Goal: Use online tool/utility

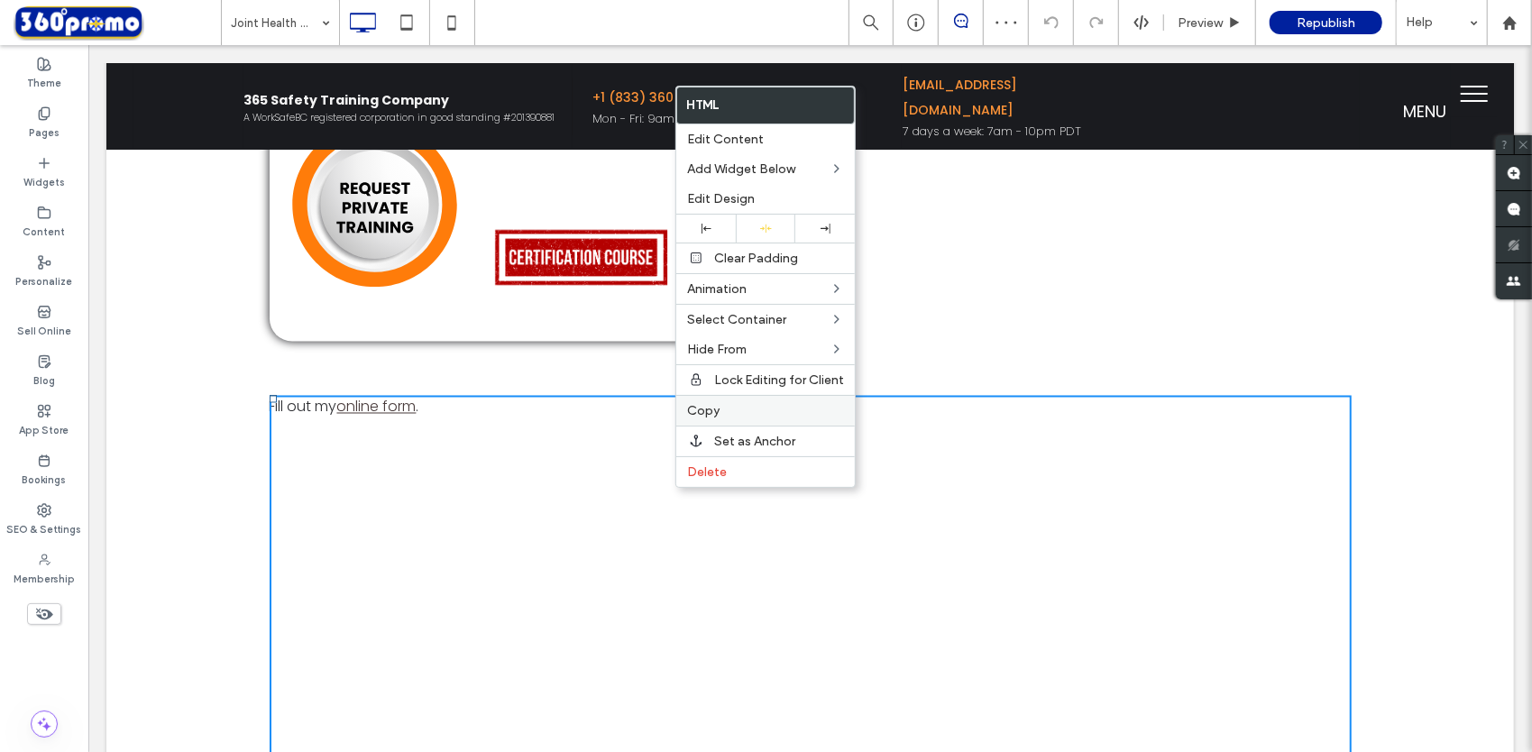
click at [710, 406] on span "Copy" at bounding box center [703, 410] width 32 height 15
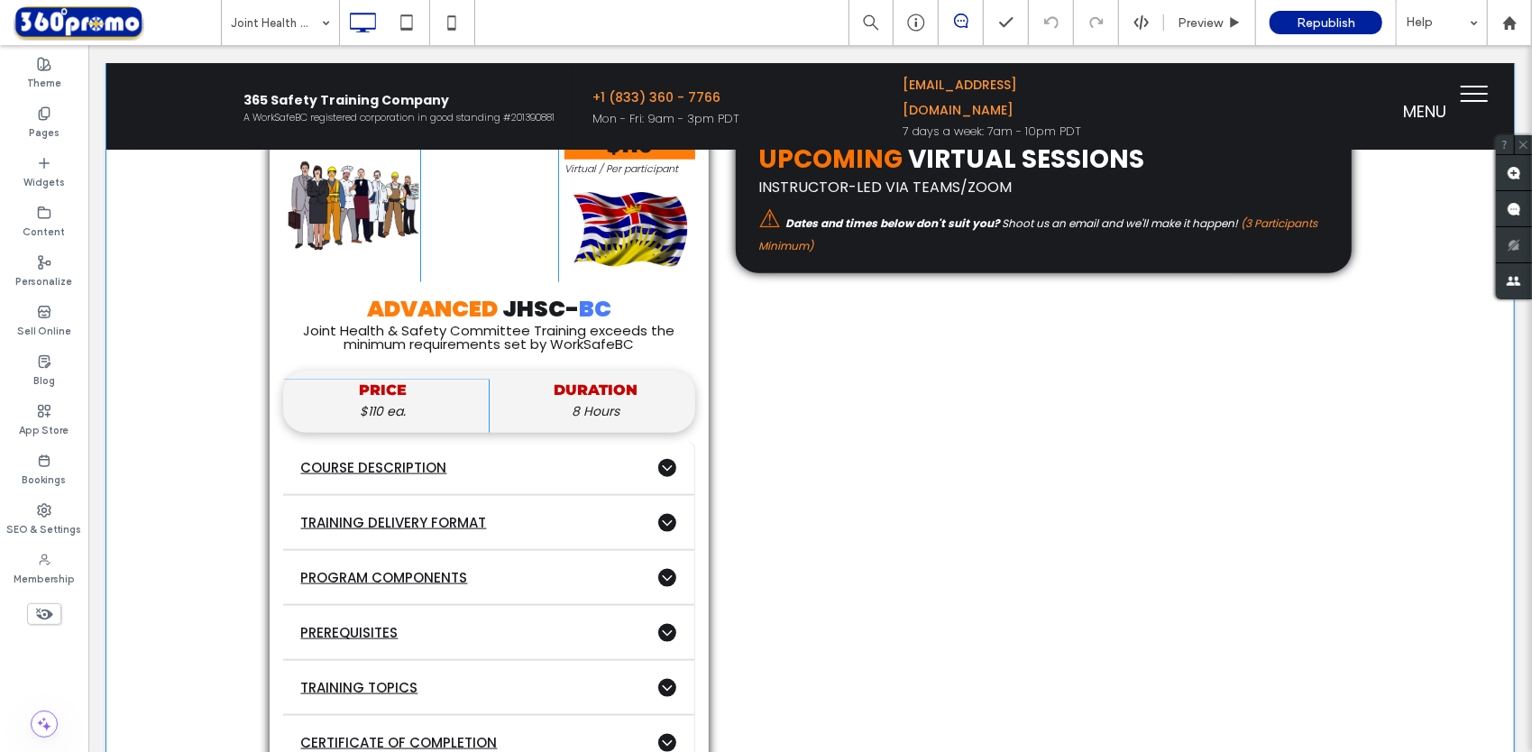
scroll to position [1263, 0]
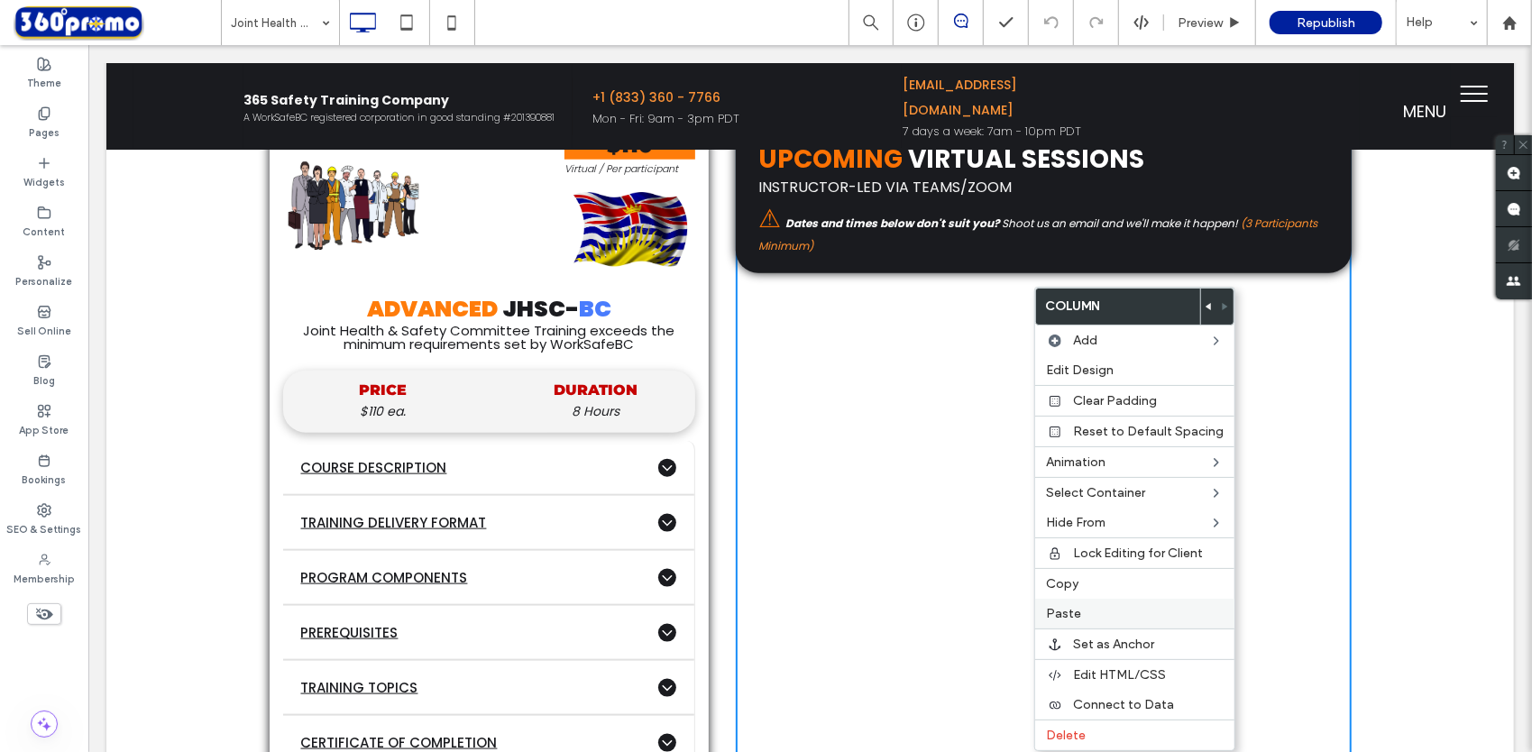
click at [1064, 607] on span "Paste" at bounding box center [1063, 613] width 35 height 15
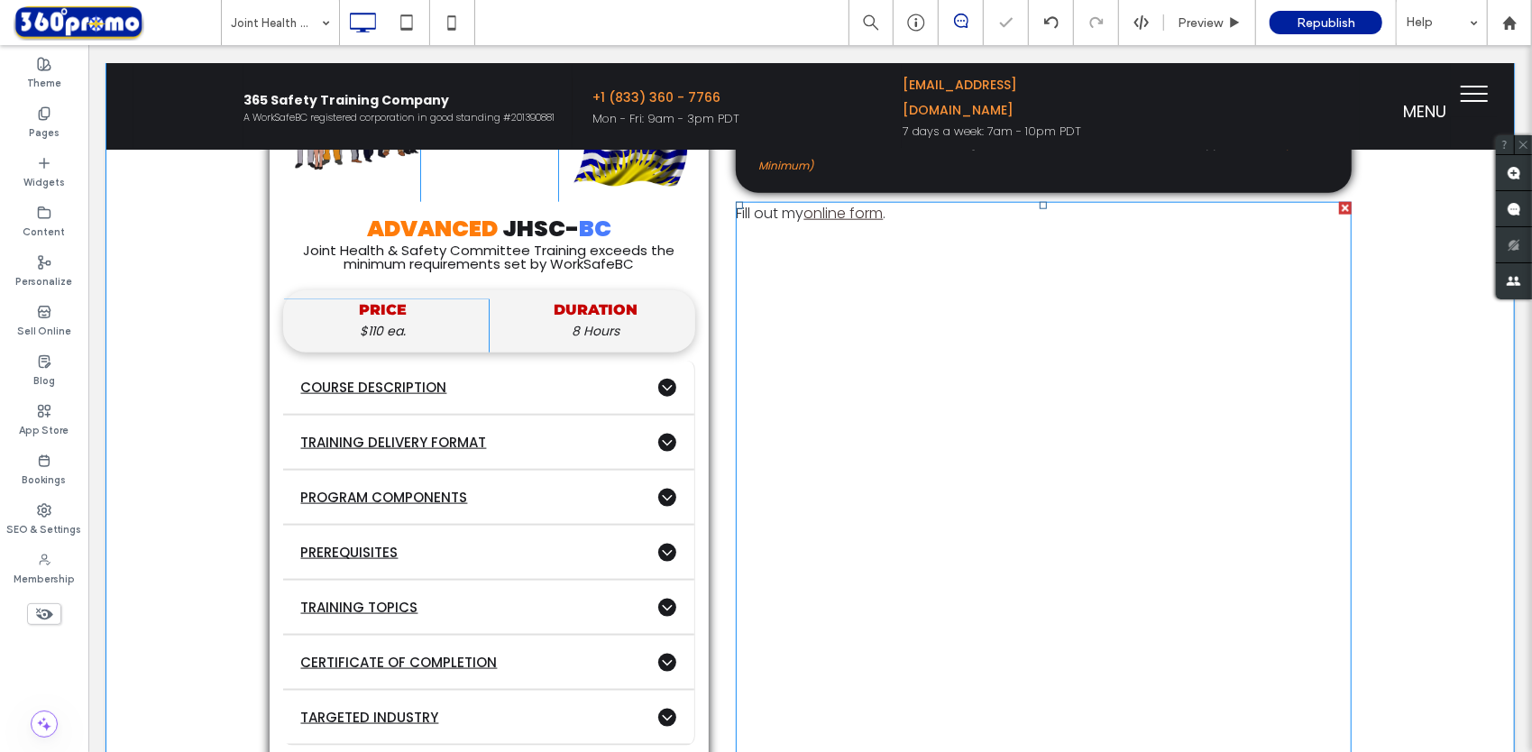
scroll to position [1353, 0]
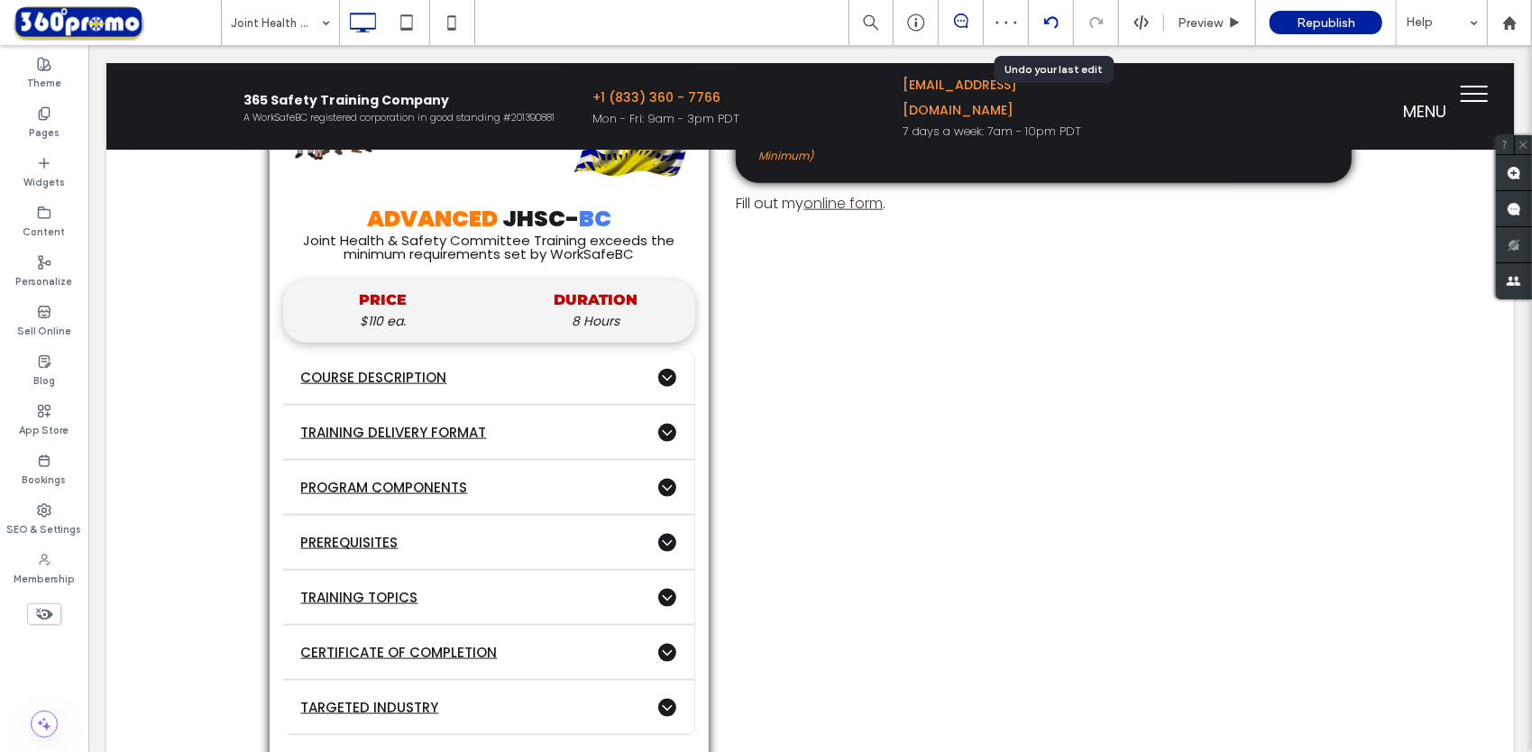
click at [1046, 25] on icon at bounding box center [1051, 22] width 14 height 14
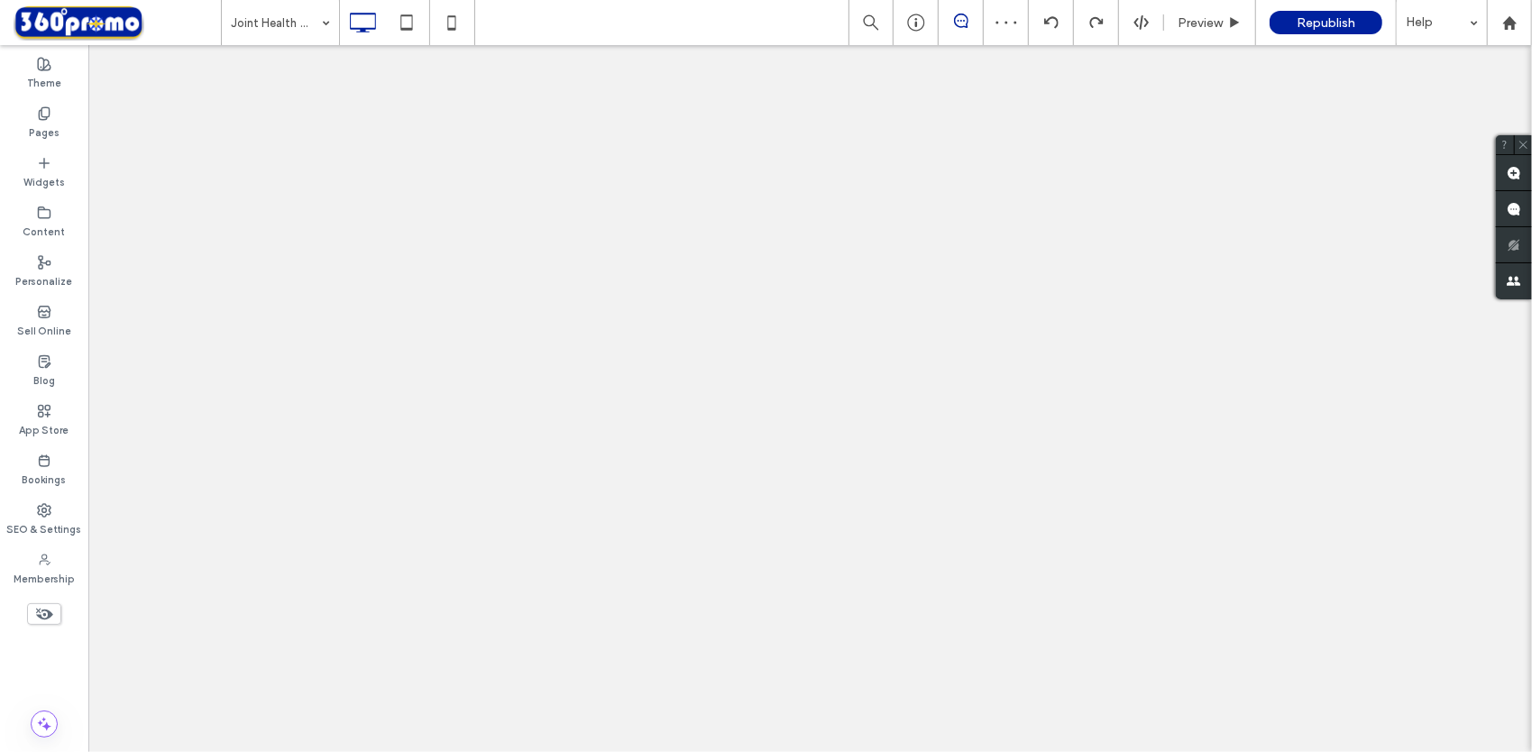
click at [1046, 22] on use at bounding box center [1051, 22] width 14 height 12
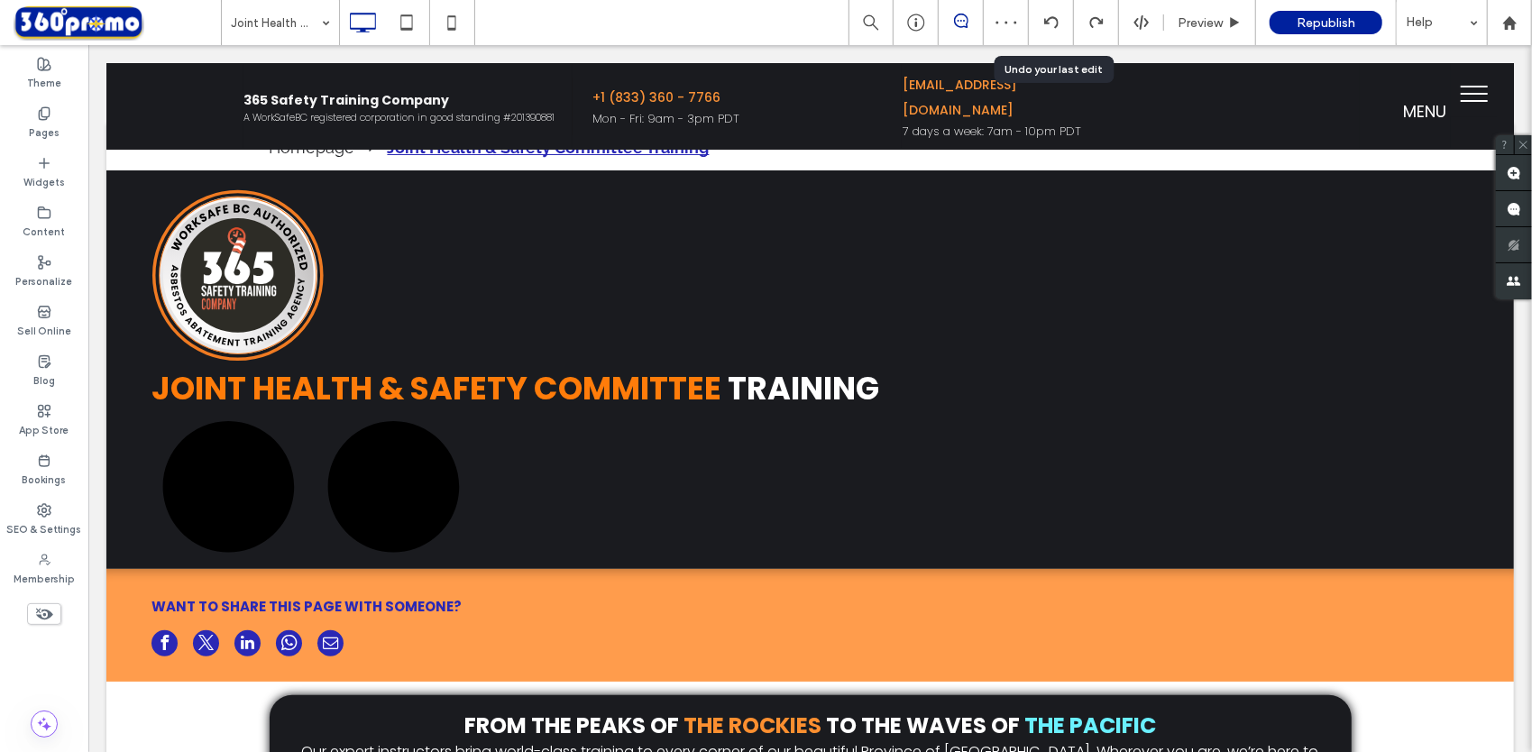
scroll to position [0, 0]
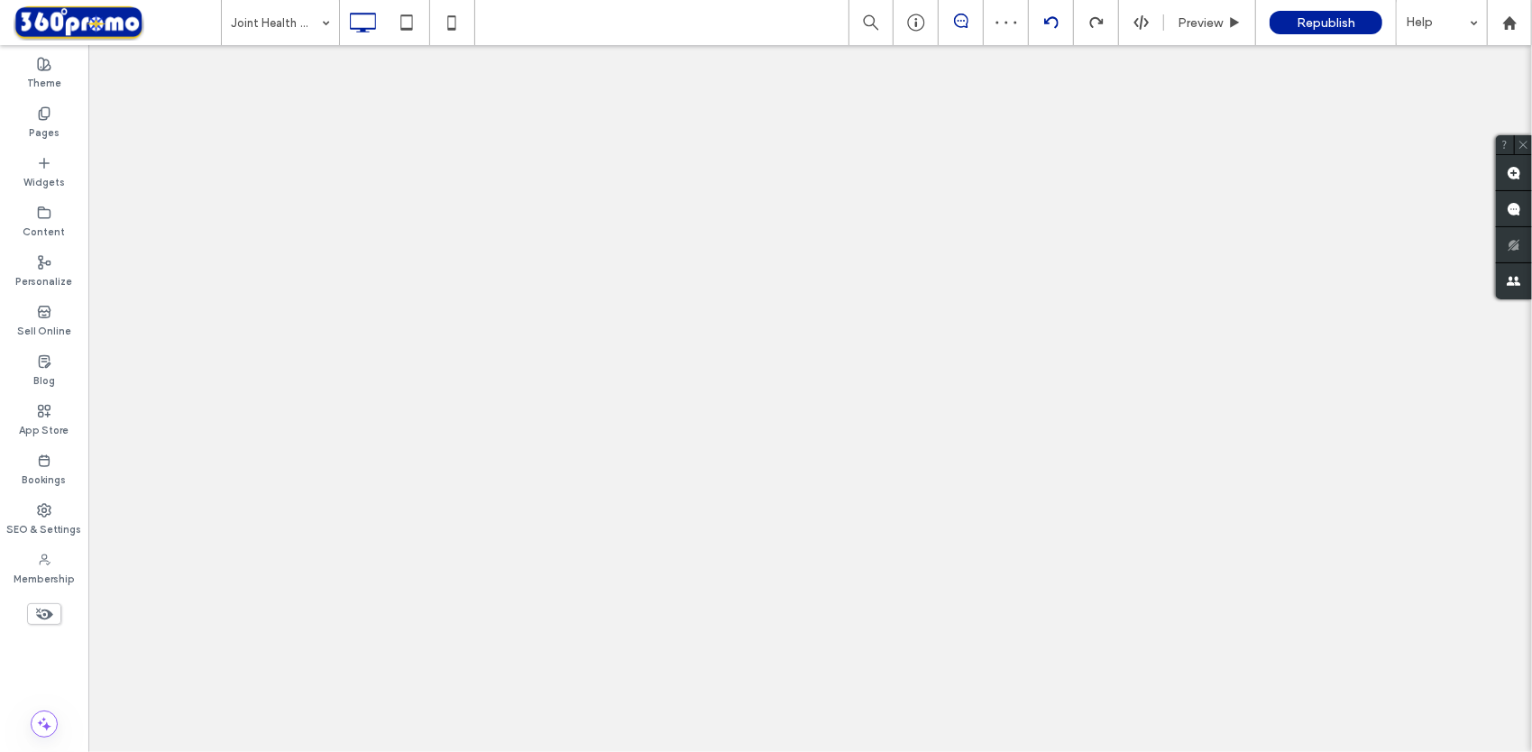
click at [1059, 27] on icon at bounding box center [1051, 22] width 14 height 14
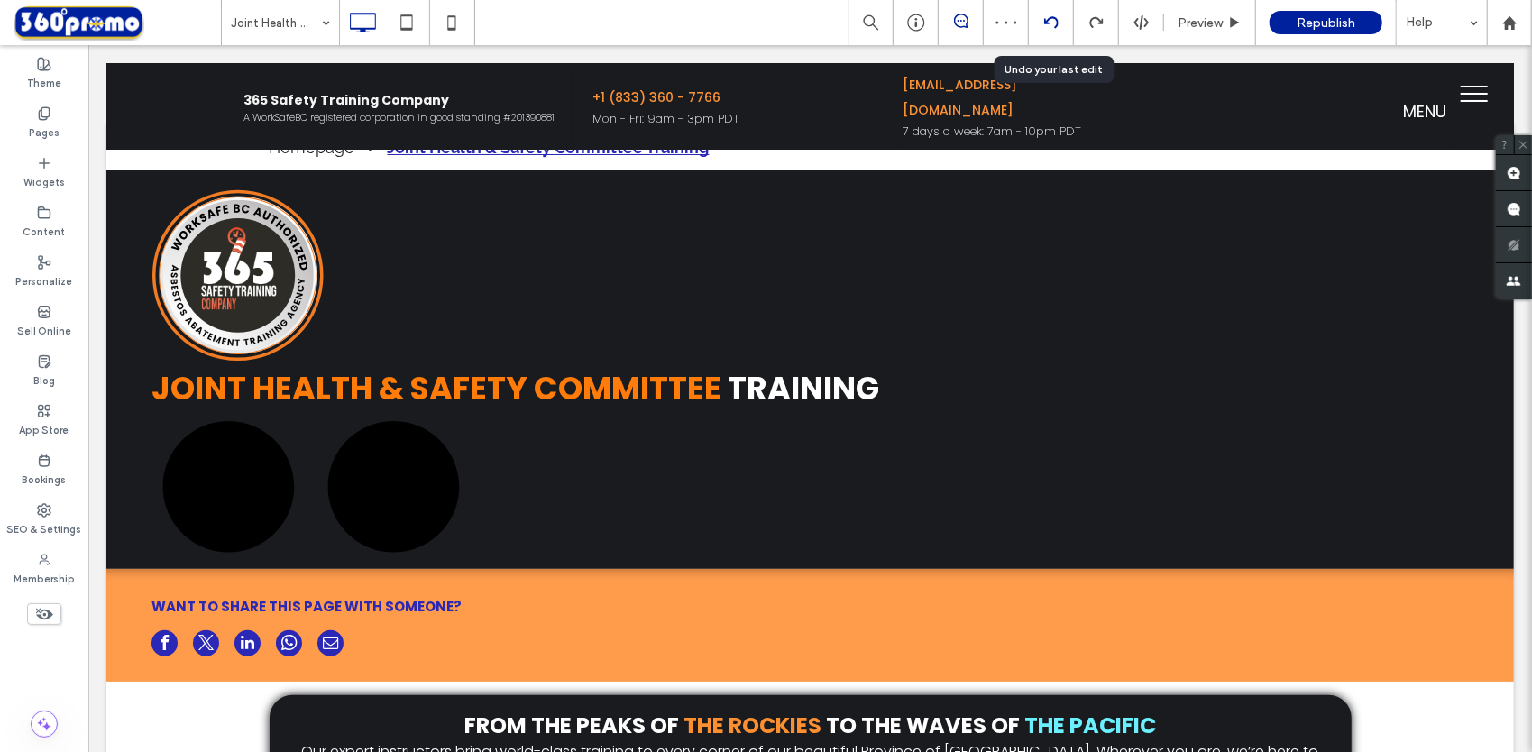
click at [1059, 27] on icon at bounding box center [1051, 22] width 14 height 14
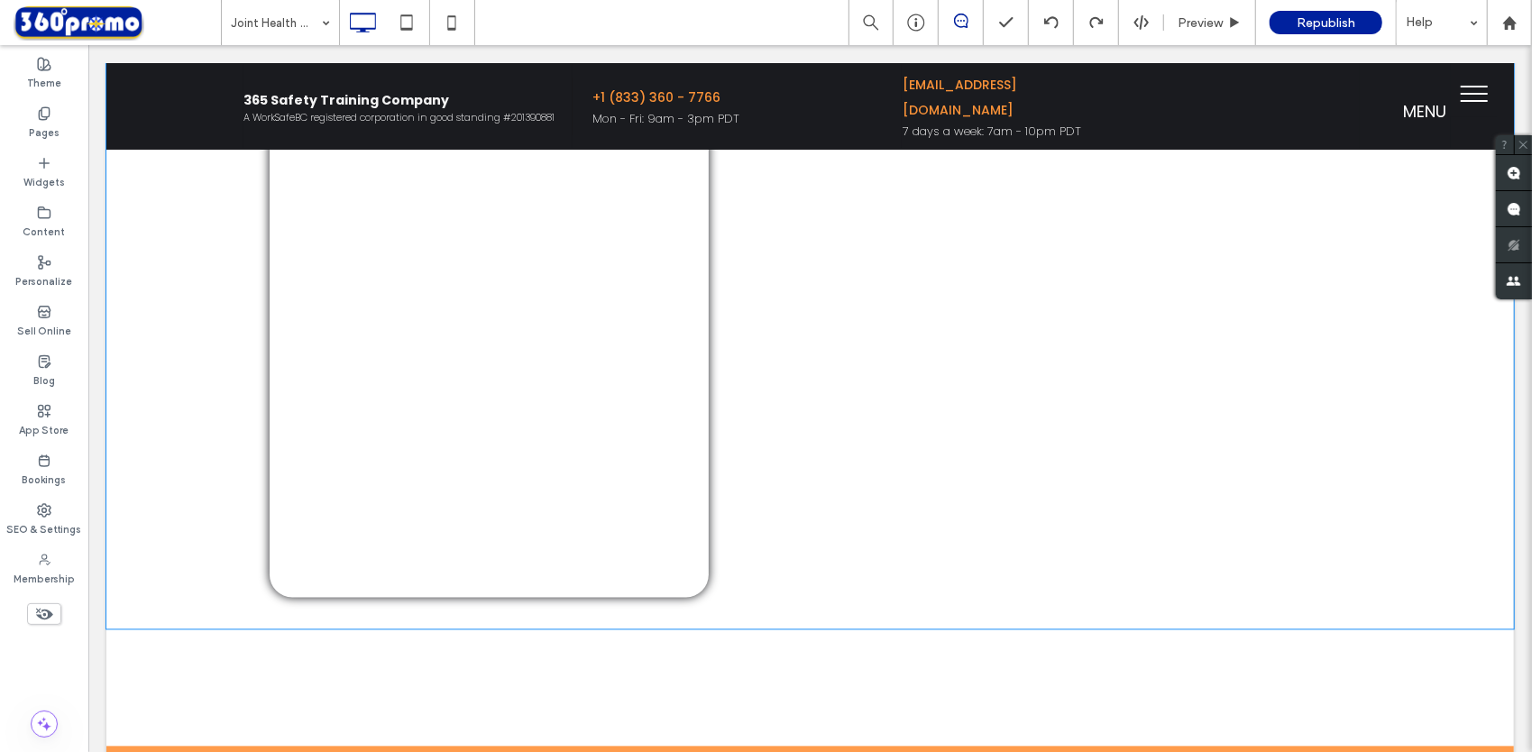
scroll to position [2345, 0]
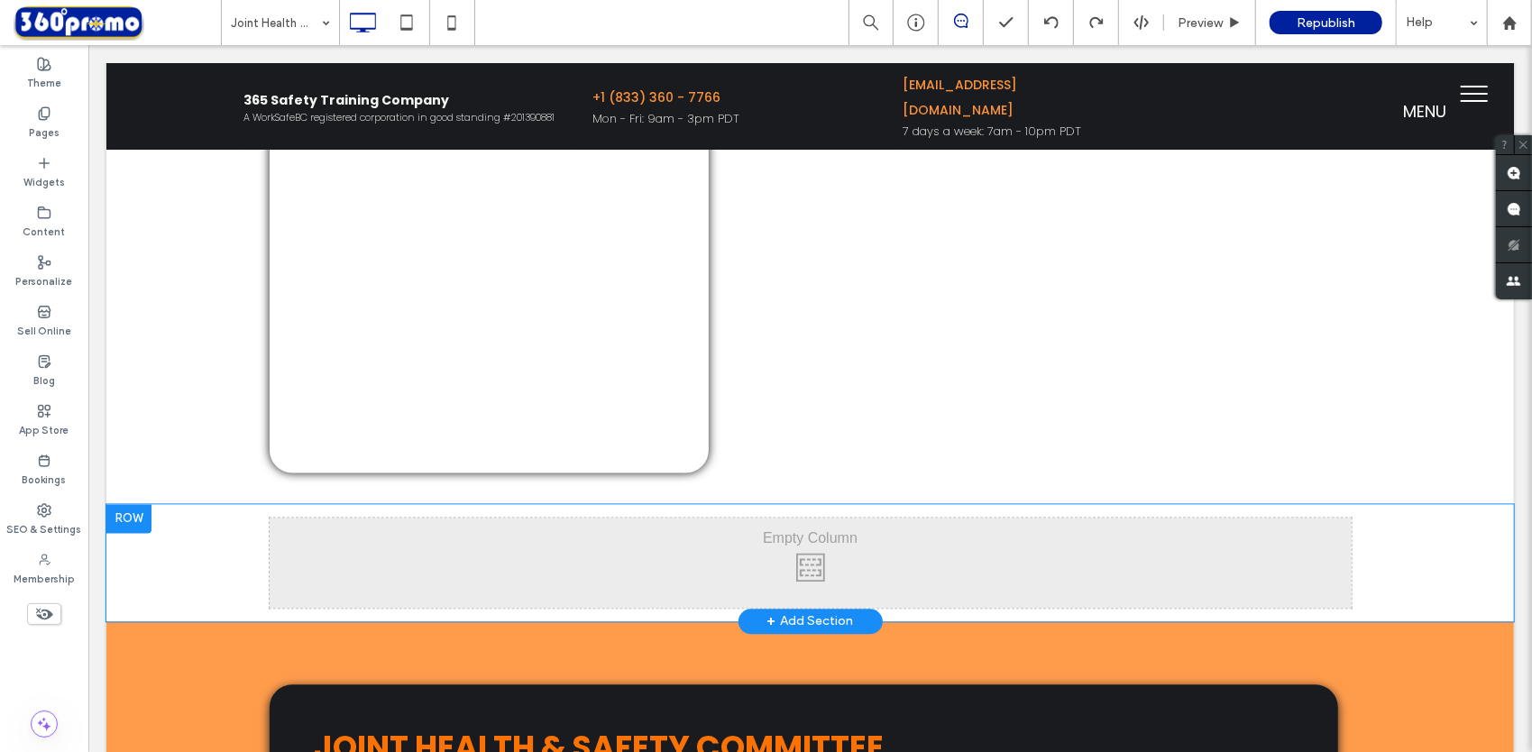
click at [136, 515] on div at bounding box center [128, 517] width 45 height 29
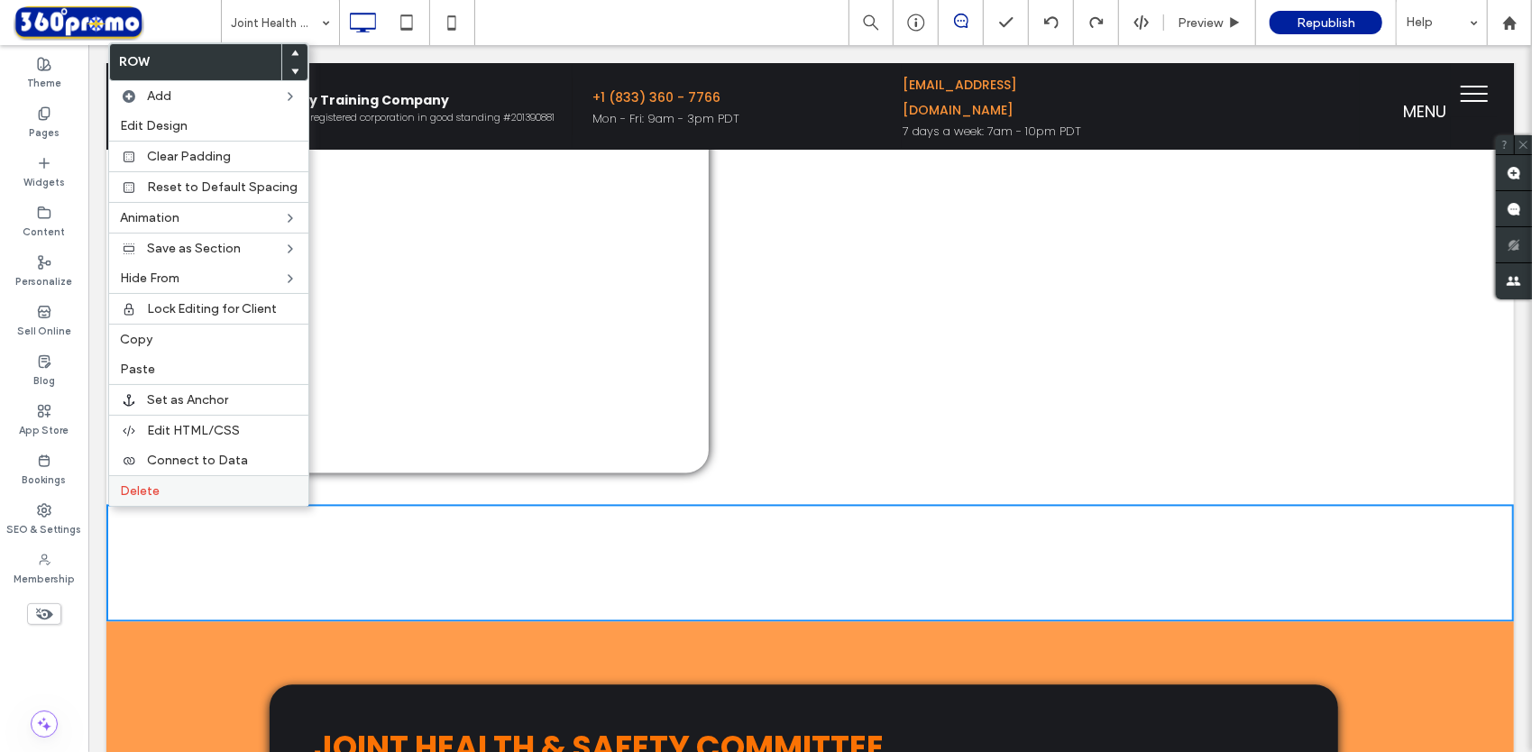
click at [200, 483] on label "Delete" at bounding box center [209, 490] width 178 height 15
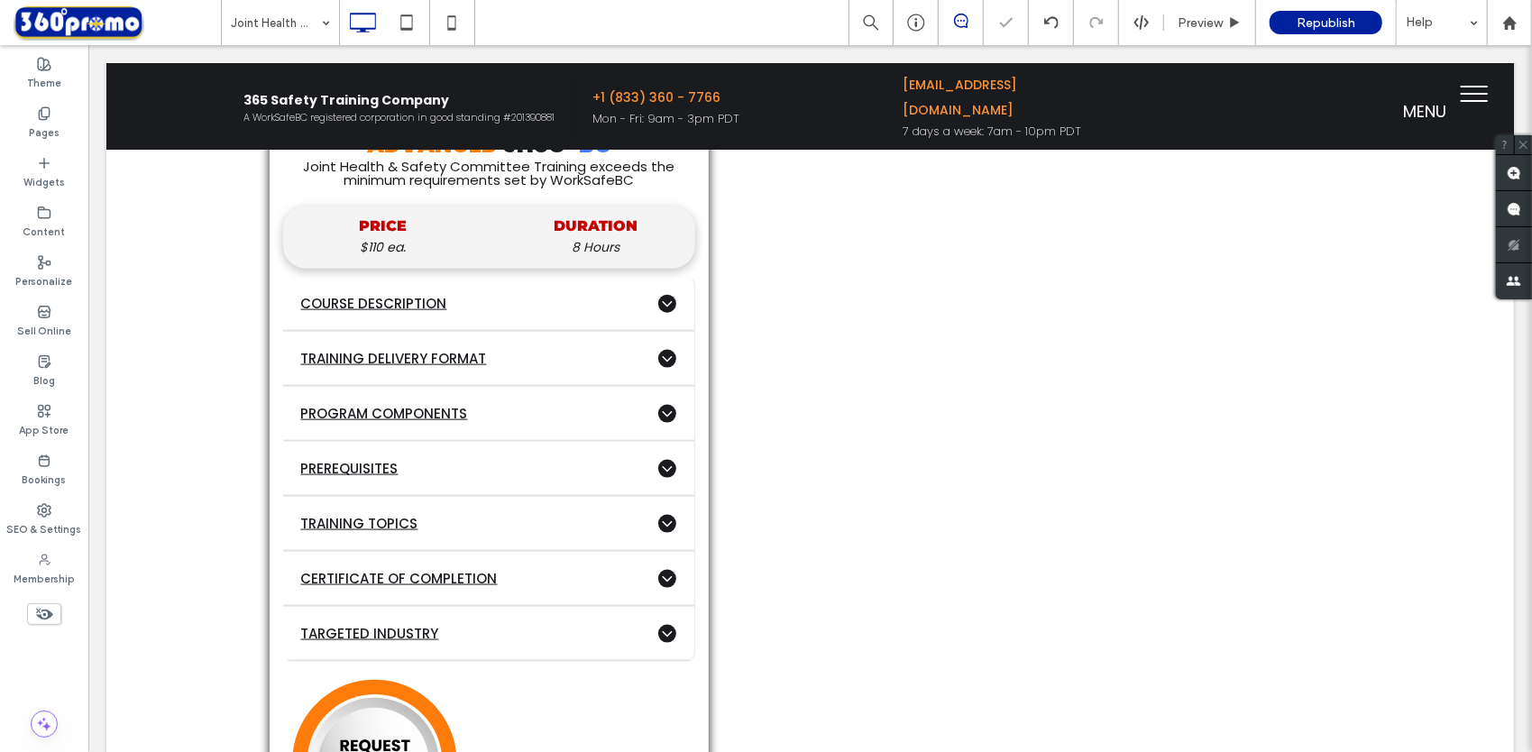
scroll to position [1443, 0]
